Goal: Transaction & Acquisition: Purchase product/service

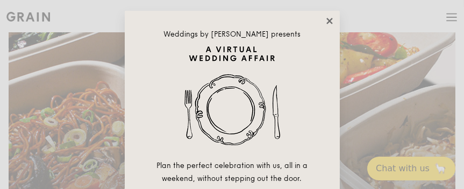
click at [331, 20] on icon at bounding box center [330, 21] width 10 height 10
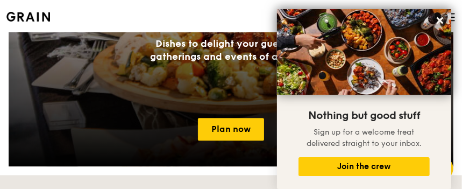
scroll to position [1237, 0]
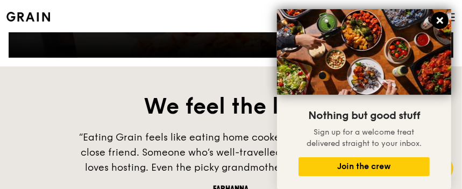
click at [439, 21] on icon at bounding box center [440, 20] width 6 height 6
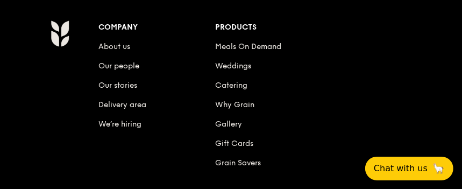
scroll to position [1613, 0]
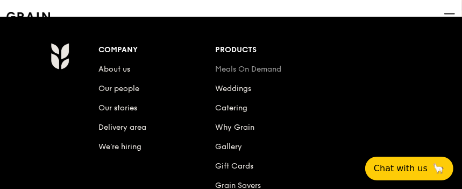
click at [258, 69] on link "Meals On Demand" at bounding box center [248, 69] width 66 height 9
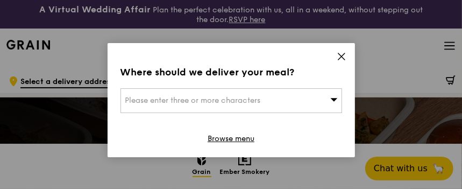
click at [341, 55] on icon at bounding box center [342, 57] width 10 height 10
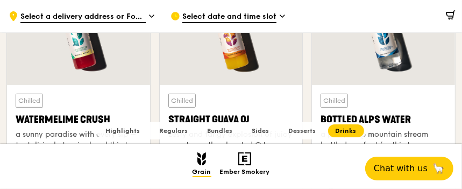
scroll to position [4180, 0]
